Goal: Find contact information: Find contact information

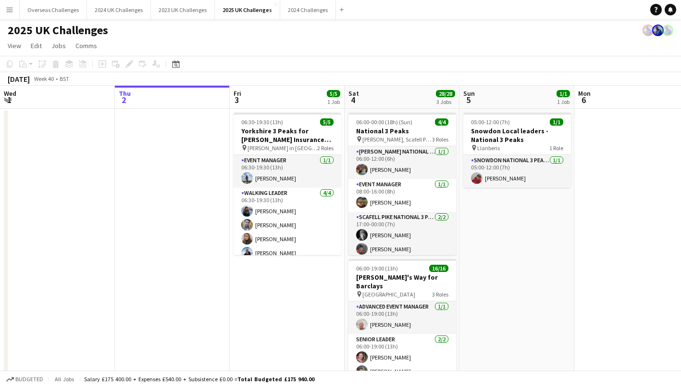
click at [387, 250] on app-card-role "Scafell Pike National 3 Peaks Walking Leader [DATE] 17:00-00:00 (7h) [PERSON_NA…" at bounding box center [403, 235] width 108 height 47
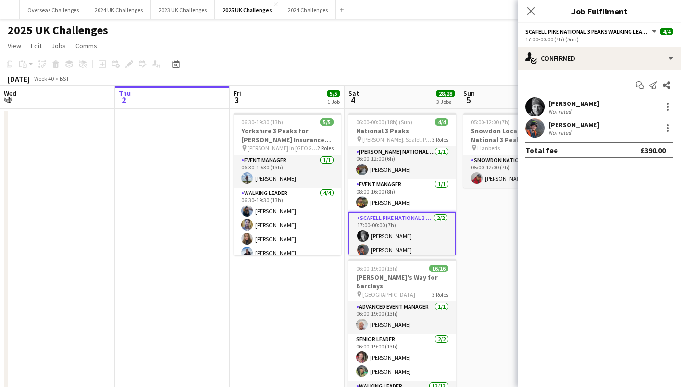
click at [569, 100] on div "[PERSON_NAME]" at bounding box center [574, 103] width 51 height 9
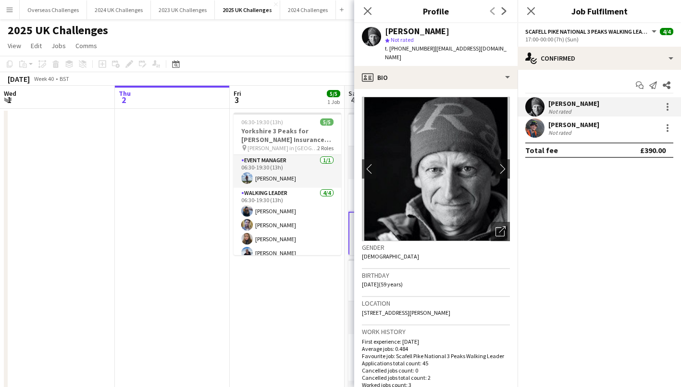
click at [563, 127] on div "[PERSON_NAME]" at bounding box center [574, 124] width 51 height 9
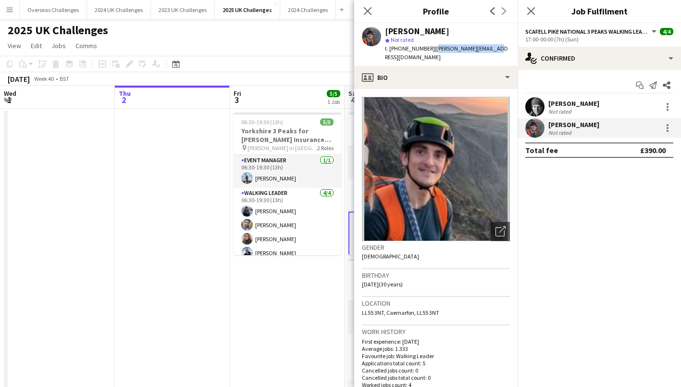
drag, startPoint x: 493, startPoint y: 49, endPoint x: 431, endPoint y: 50, distance: 62.5
click at [431, 50] on div "[PERSON_NAME] star Not rated t. [PHONE_NUMBER] | [PERSON_NAME][EMAIL_ADDRESS][D…" at bounding box center [435, 44] width 163 height 43
copy span "[PERSON_NAME][EMAIL_ADDRESS][DOMAIN_NAME]"
click at [194, 273] on app-date-cell at bounding box center [172, 338] width 115 height 458
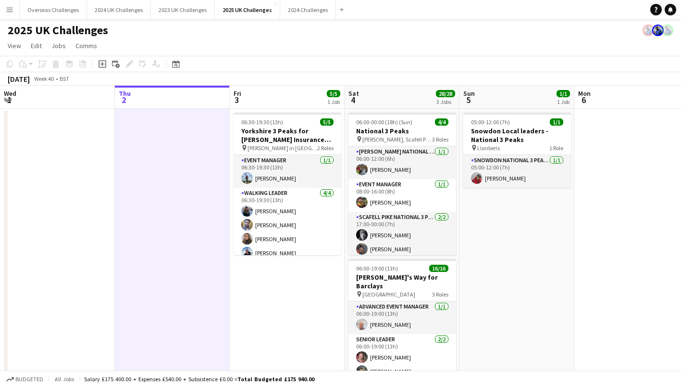
click at [499, 172] on app-card-role "Snowdon National 3 Peaks Walking Leader [DATE] 05:00-12:00 (7h) [PERSON_NAME]" at bounding box center [518, 171] width 108 height 33
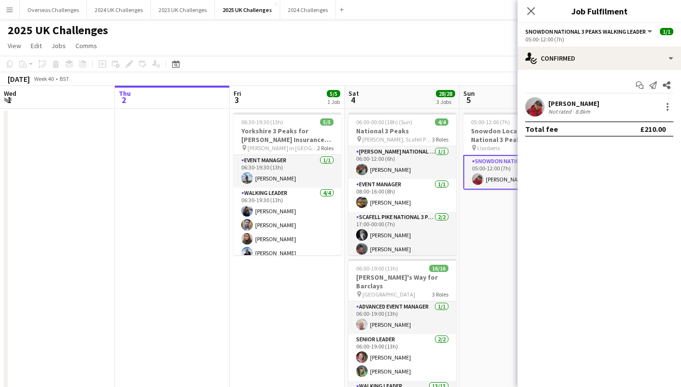
click at [578, 103] on div "[PERSON_NAME]" at bounding box center [574, 103] width 51 height 9
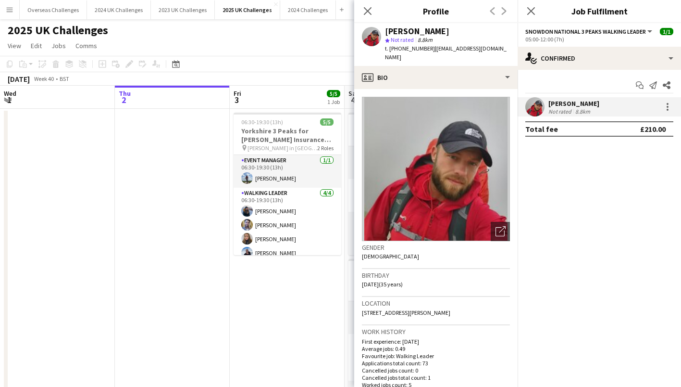
drag, startPoint x: 430, startPoint y: 49, endPoint x: 448, endPoint y: 63, distance: 23.0
click at [448, 63] on div "[PERSON_NAME] star Not rated 8.8km t. [PHONE_NUMBER] | [EMAIL_ADDRESS][DOMAIN_N…" at bounding box center [435, 44] width 163 height 43
drag, startPoint x: 448, startPoint y: 63, endPoint x: 446, endPoint y: 50, distance: 12.7
copy span "[EMAIL_ADDRESS][DOMAIN_NAME]"
click at [367, 9] on icon "Close pop-in" at bounding box center [368, 11] width 8 height 8
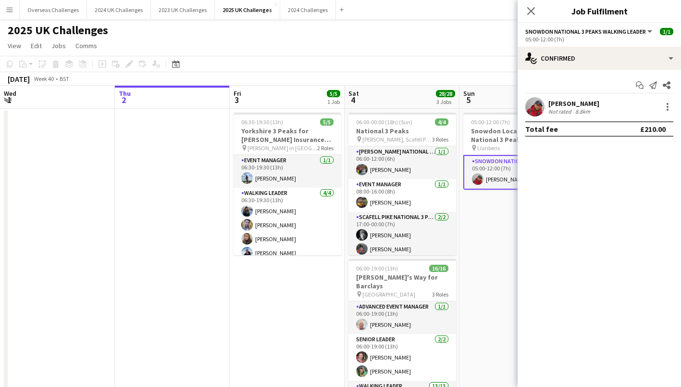
click at [529, 11] on icon "Close pop-in" at bounding box center [531, 11] width 8 height 8
